Goal: Task Accomplishment & Management: Complete application form

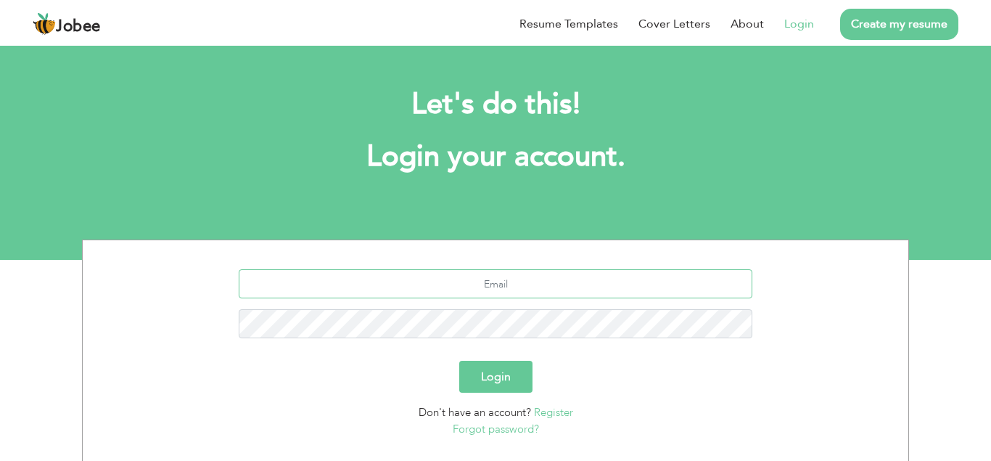
click at [499, 287] on input "text" at bounding box center [496, 283] width 515 height 29
paste input "[EMAIL_ADDRESS][DOMAIN_NAME]"
type input "[EMAIL_ADDRESS][DOMAIN_NAME]"
click at [503, 372] on button "Login" at bounding box center [495, 377] width 73 height 32
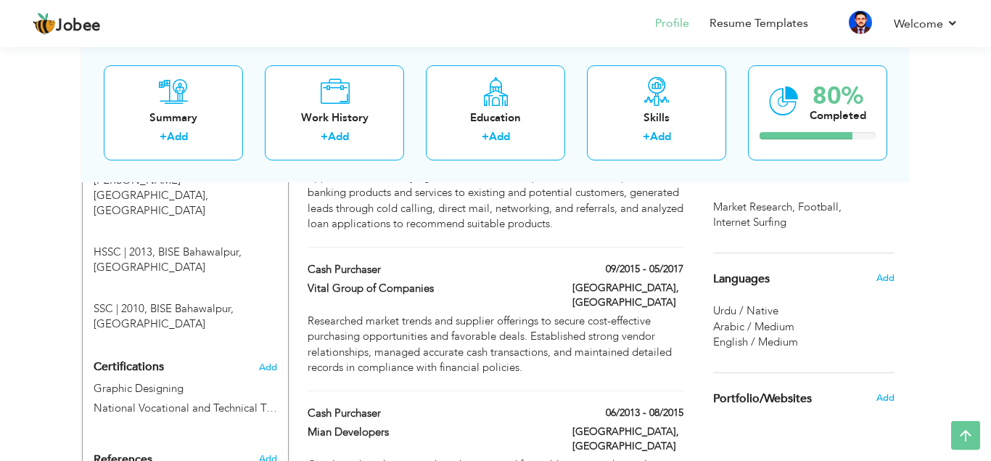
scroll to position [666, 0]
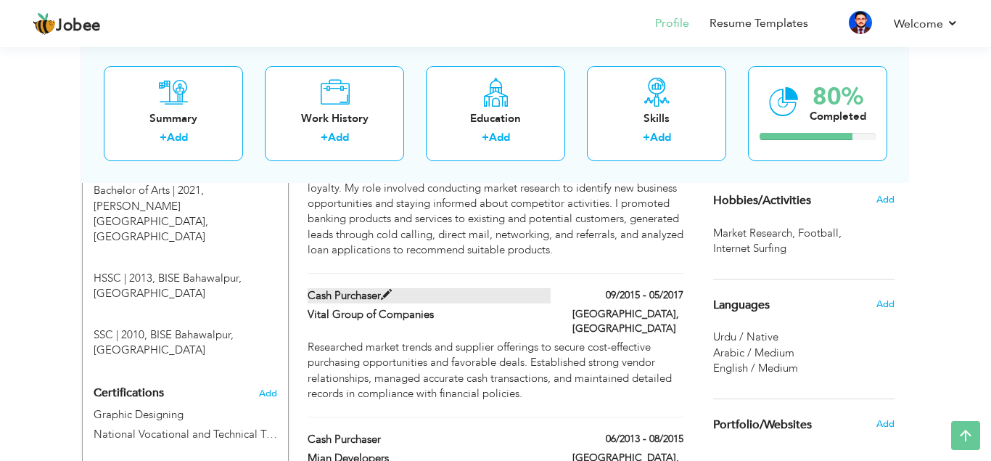
click at [392, 290] on span at bounding box center [386, 295] width 11 height 11
type input "Cash Purchaser"
type input "Vital Group of Companies"
type input "09/2015"
type input "05/2017"
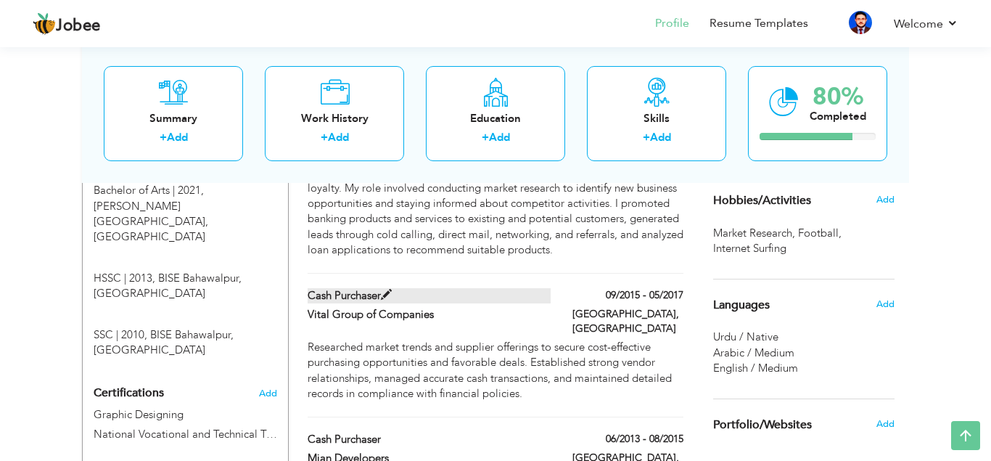
type input "[GEOGRAPHIC_DATA]"
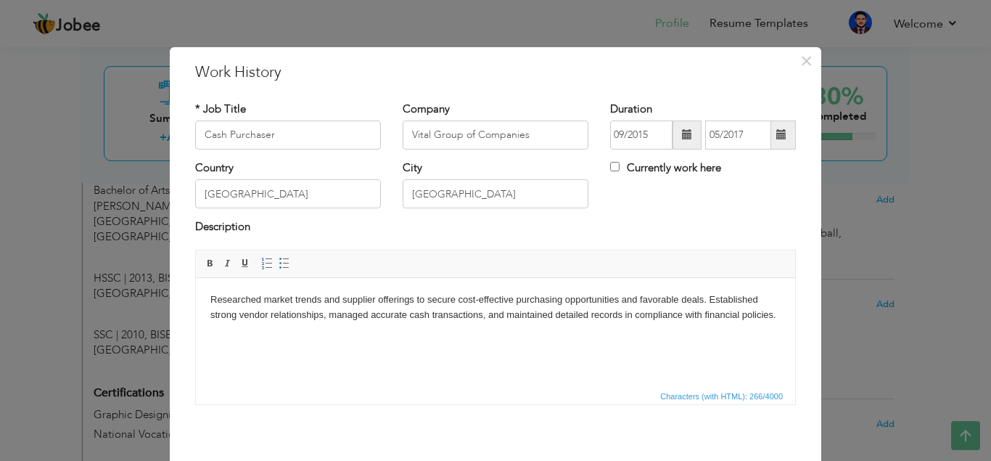
scroll to position [0, 0]
click at [324, 139] on input "Cash Purchaser" at bounding box center [288, 134] width 186 height 29
click at [290, 126] on input "Cash Purchaser" at bounding box center [288, 134] width 186 height 29
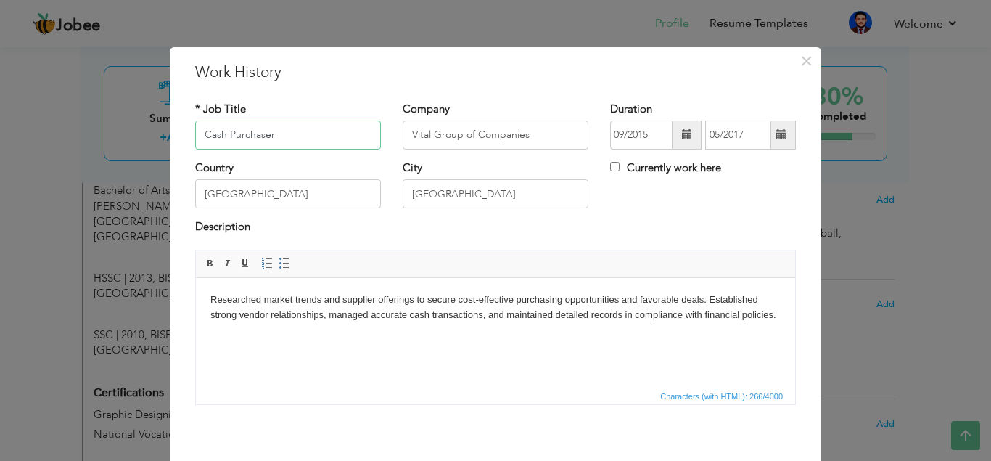
click at [290, 126] on input "Cash Purchaser" at bounding box center [288, 134] width 186 height 29
paste input "document controll"
drag, startPoint x: 206, startPoint y: 131, endPoint x: 198, endPoint y: 136, distance: 9.5
click at [198, 136] on input "document controller" at bounding box center [288, 134] width 186 height 29
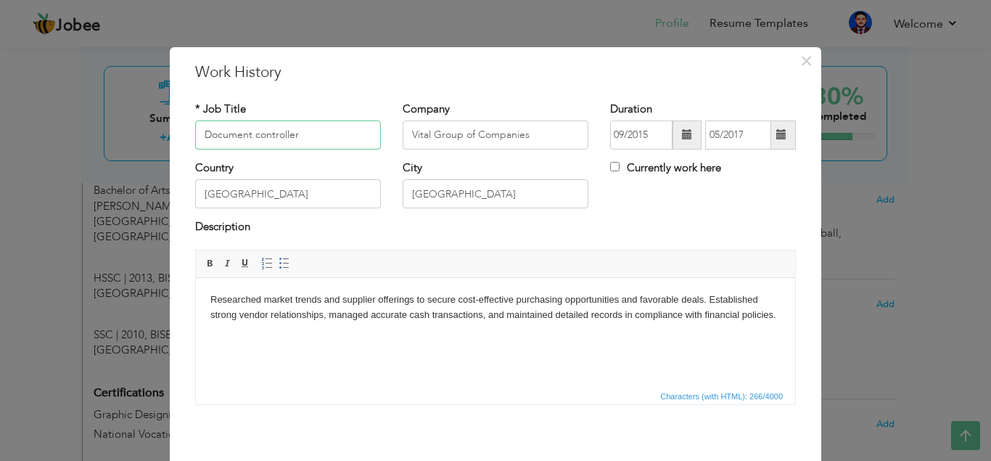
click at [260, 134] on input "Document controller" at bounding box center [288, 134] width 186 height 29
click at [316, 136] on input "Document Controller" at bounding box center [288, 134] width 186 height 29
click at [445, 139] on input "Vital Group of Companies" at bounding box center [496, 134] width 186 height 29
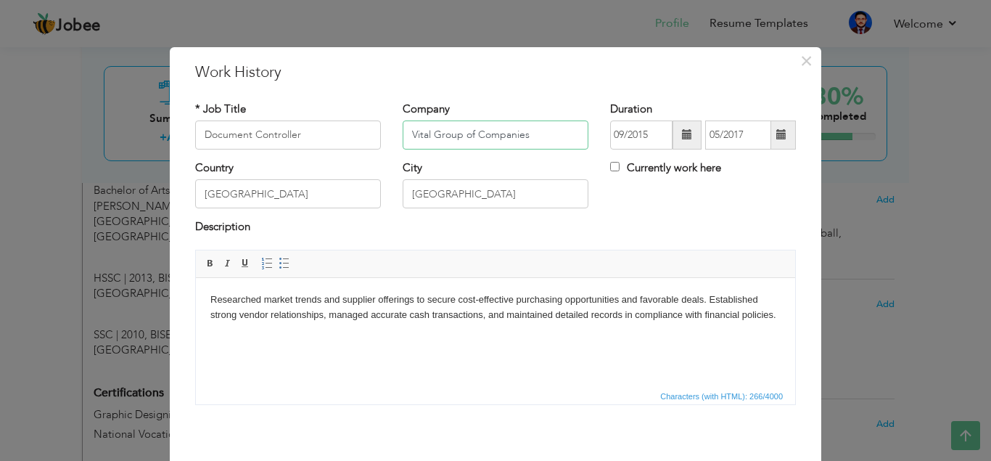
click at [445, 139] on input "Vital Group of Companies" at bounding box center [496, 134] width 186 height 29
drag, startPoint x: 300, startPoint y: 302, endPoint x: 404, endPoint y: 303, distance: 103.1
click at [404, 303] on body "Researched market trends and supplier offerings to secure cost-effective purcha…" at bounding box center [495, 307] width 570 height 30
click at [634, 285] on html "Researched market trends and supplier offerings to secure cost-effective purcha…" at bounding box center [496, 331] width 600 height 109
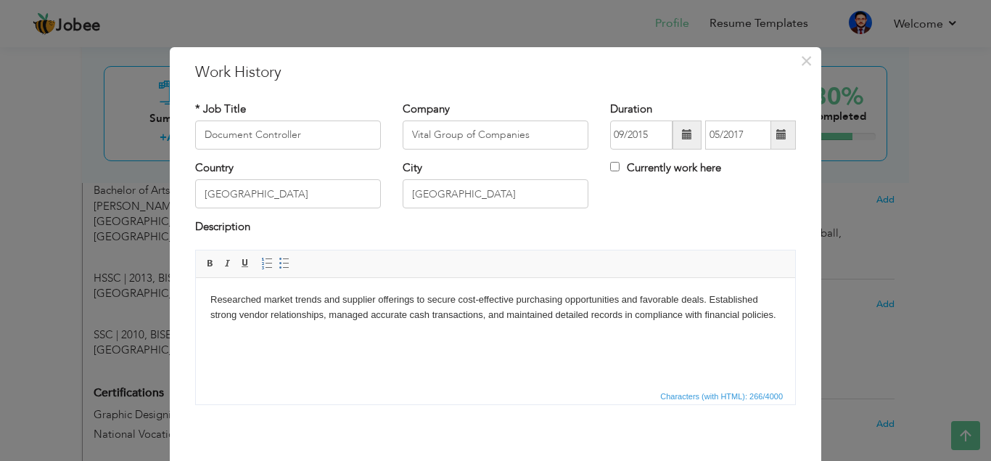
click at [503, 137] on input "Vital Group of Companies" at bounding box center [496, 134] width 186 height 29
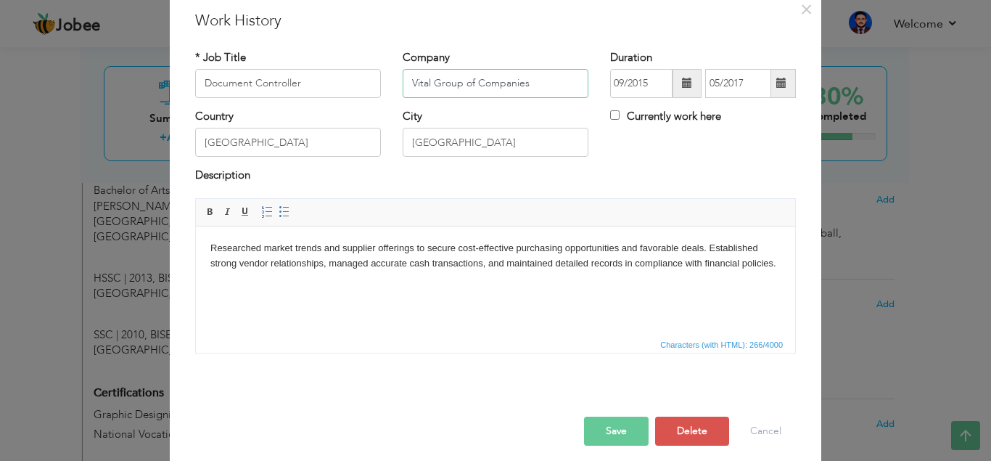
scroll to position [62, 0]
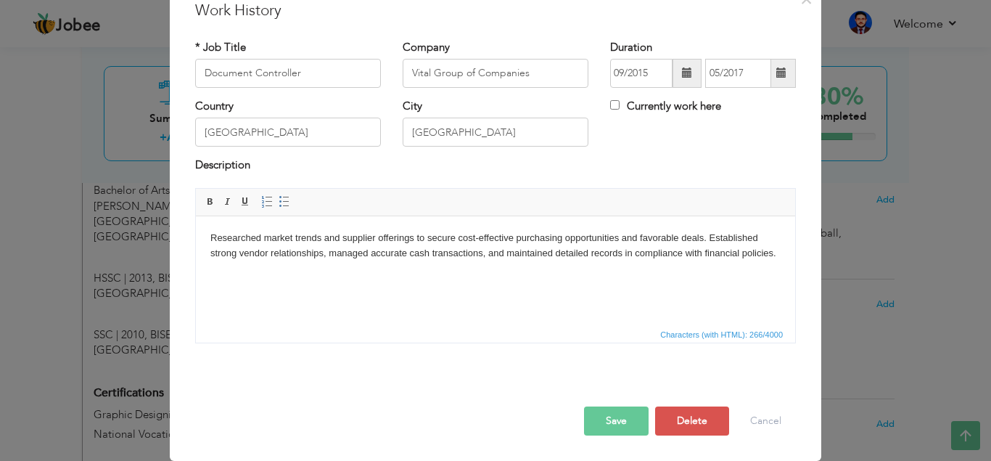
click at [625, 432] on button "Save" at bounding box center [616, 420] width 65 height 29
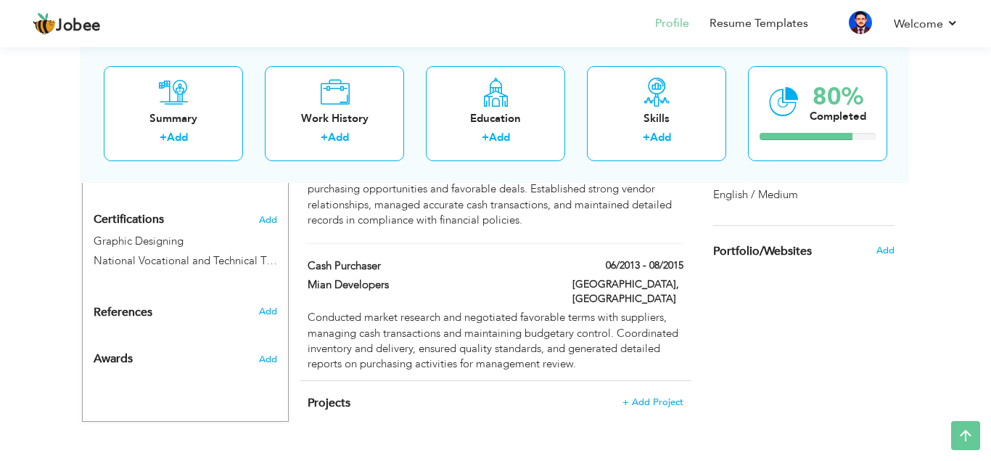
scroll to position [766, 0]
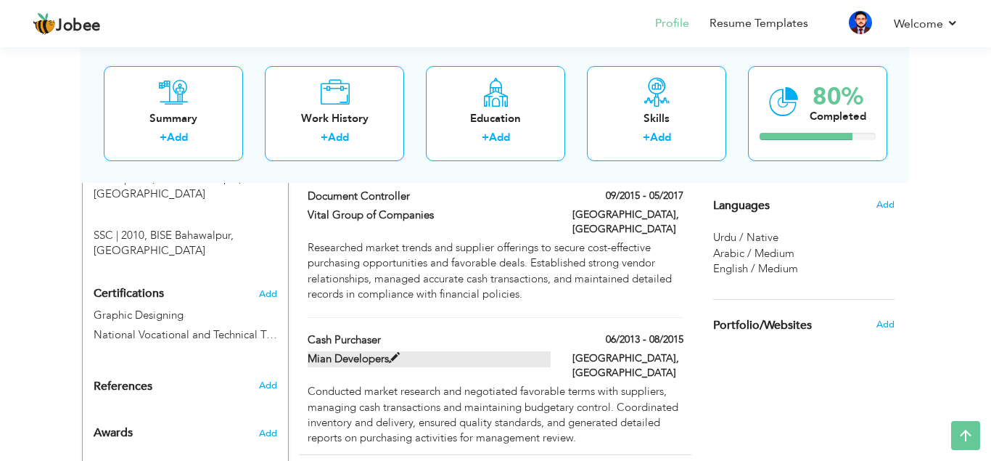
click at [514, 351] on label "Mian Developers" at bounding box center [430, 358] width 244 height 15
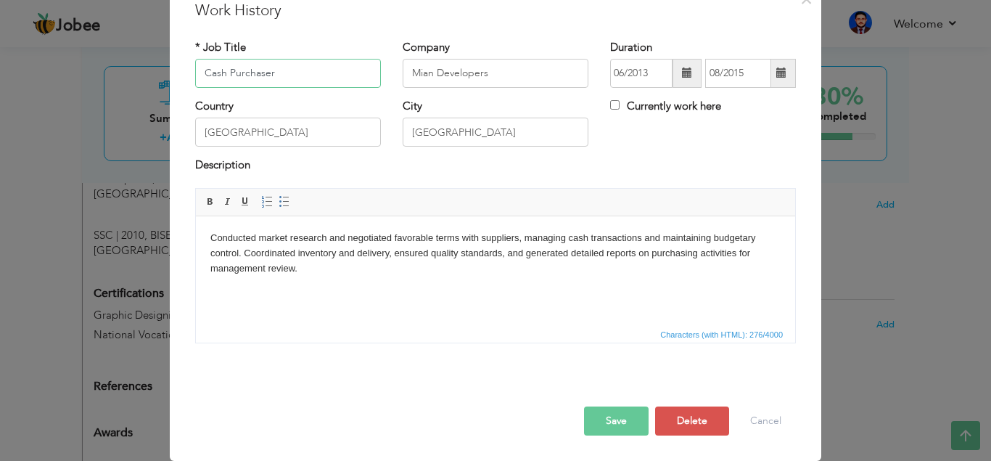
scroll to position [62, 0]
click at [712, 403] on div at bounding box center [495, 391] width 623 height 30
click at [711, 412] on button "Delete" at bounding box center [692, 420] width 74 height 29
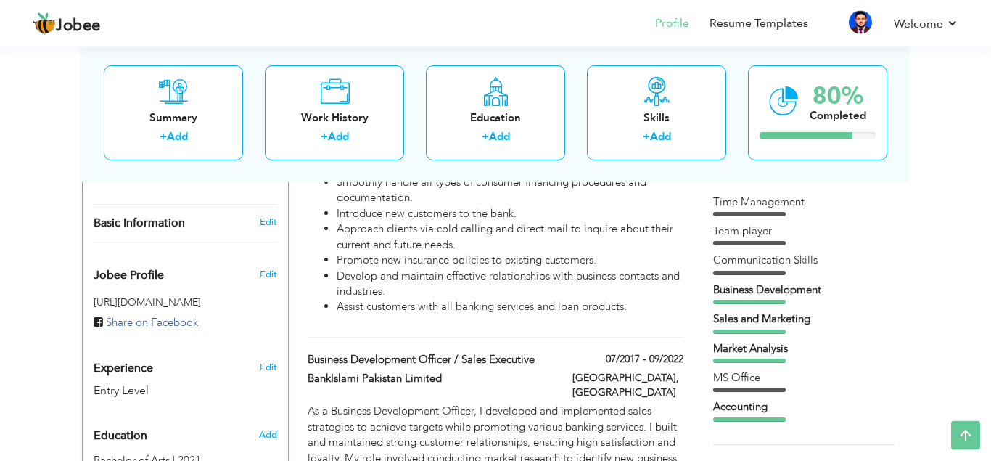
scroll to position [396, 0]
click at [453, 381] on span at bounding box center [447, 378] width 11 height 11
type input "Business Development Officer / Sales Executive"
type input "BankIslami Pakistan Limited"
type input "07/2017"
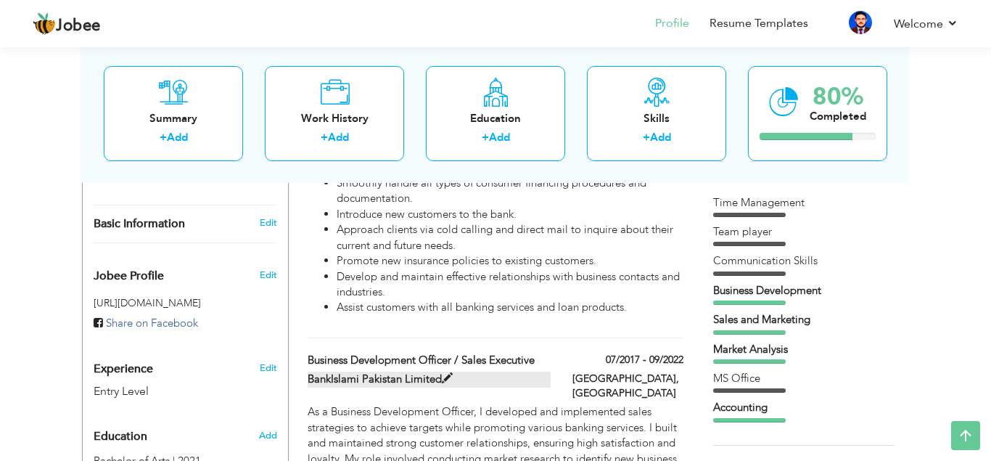
type input "09/2022"
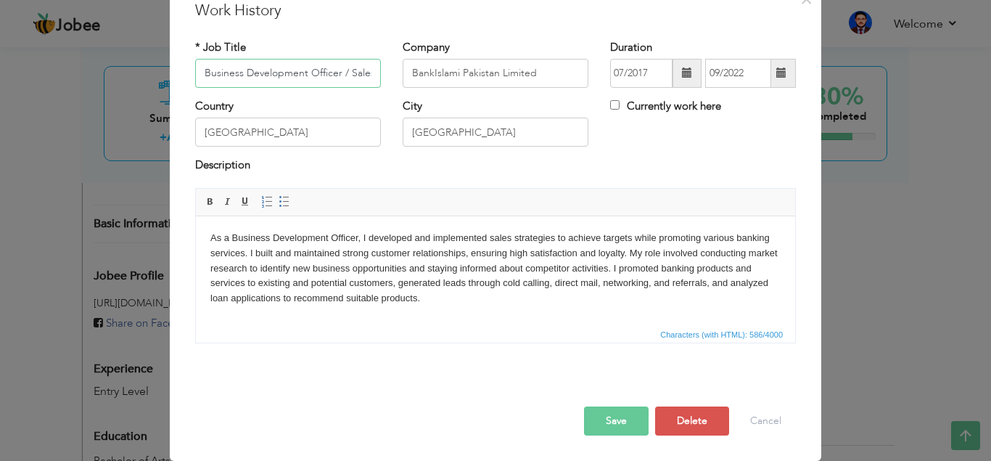
scroll to position [0, 48]
click at [438, 88] on input "BankIslami Pakistan Limited" at bounding box center [496, 73] width 186 height 29
click at [439, 88] on input "BankIslami Pakistan Limited" at bounding box center [496, 73] width 186 height 29
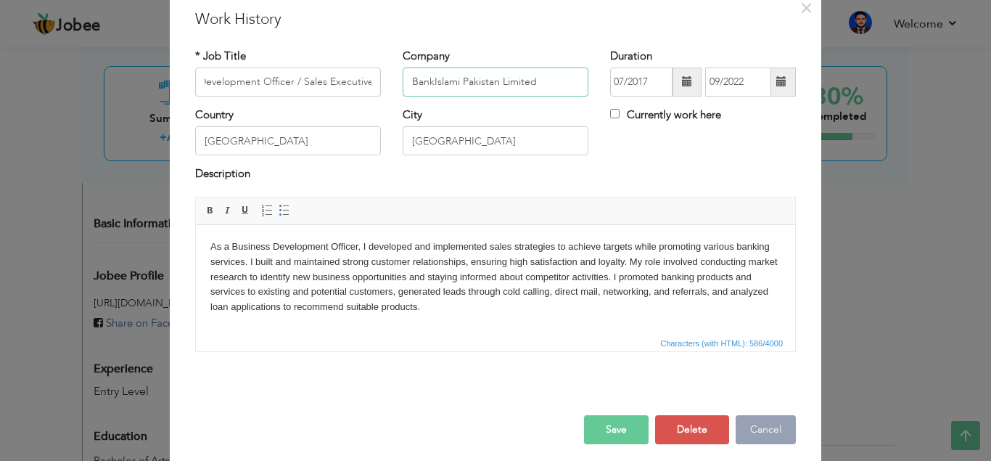
scroll to position [62, 0]
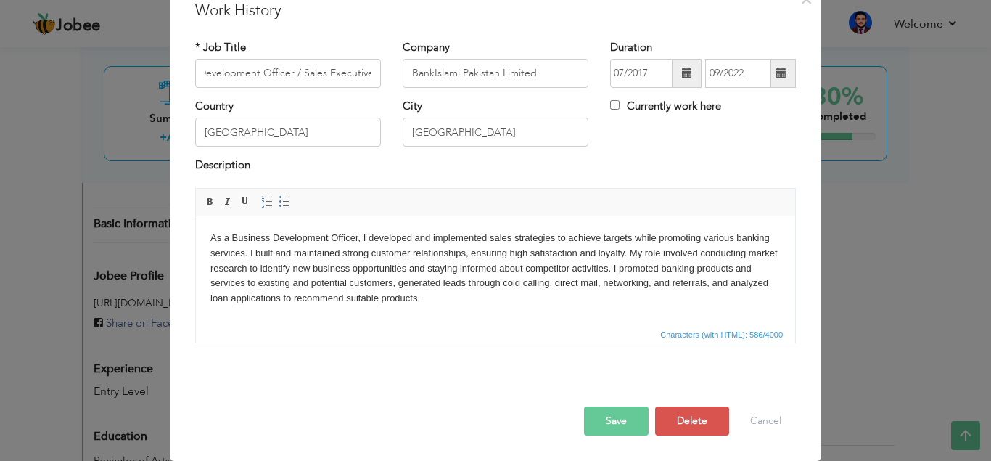
click at [591, 424] on button "Save" at bounding box center [616, 420] width 65 height 29
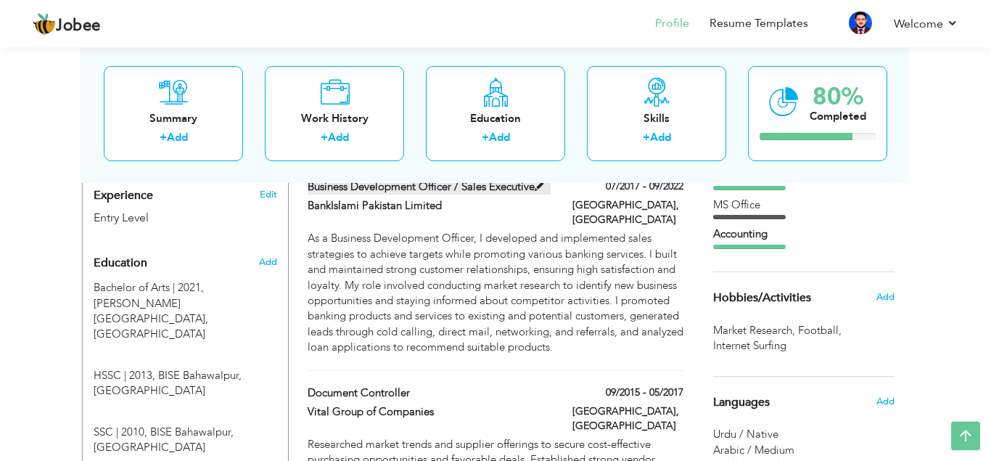
scroll to position [618, 0]
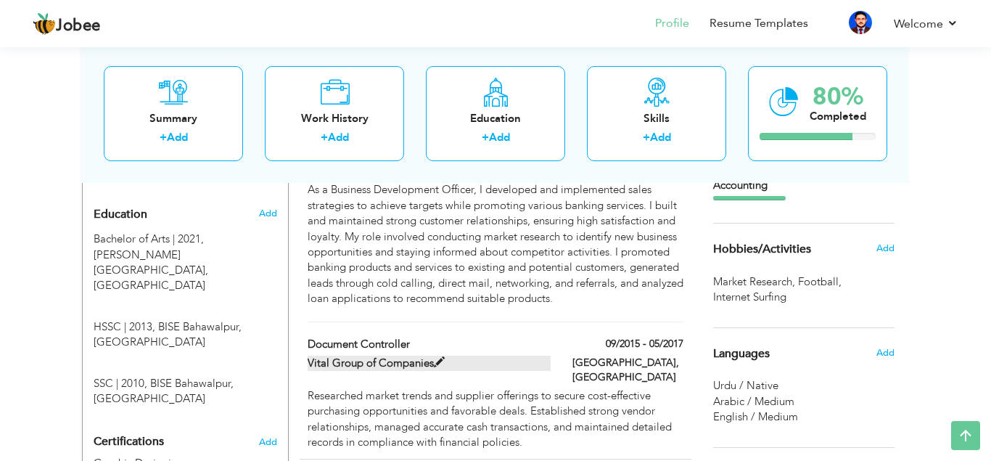
click at [443, 357] on span at bounding box center [439, 362] width 11 height 11
type input "Document Controller"
type input "Vital Group of Companies"
type input "09/2015"
type input "05/2017"
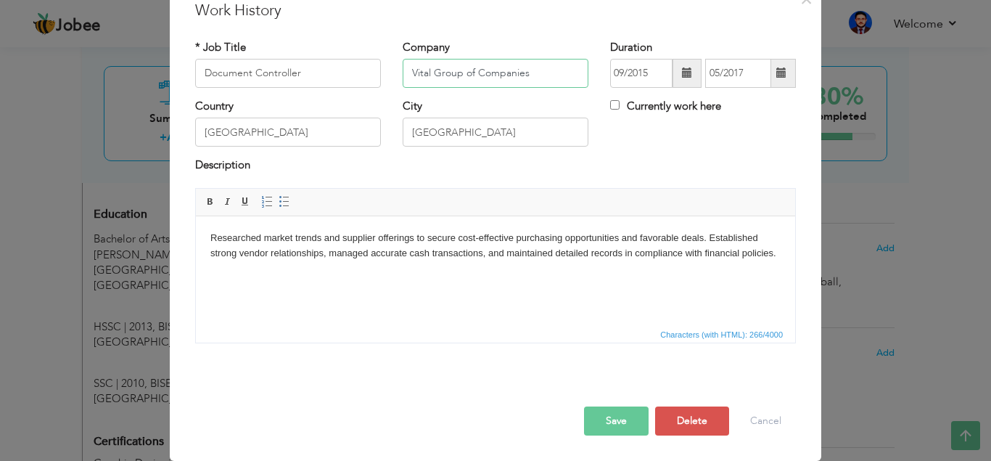
click at [523, 88] on input "Vital Group of Companies" at bounding box center [496, 73] width 186 height 29
paste input "BankIslami Pakistan Limited"
type input "BankIslami Pakistan Limited"
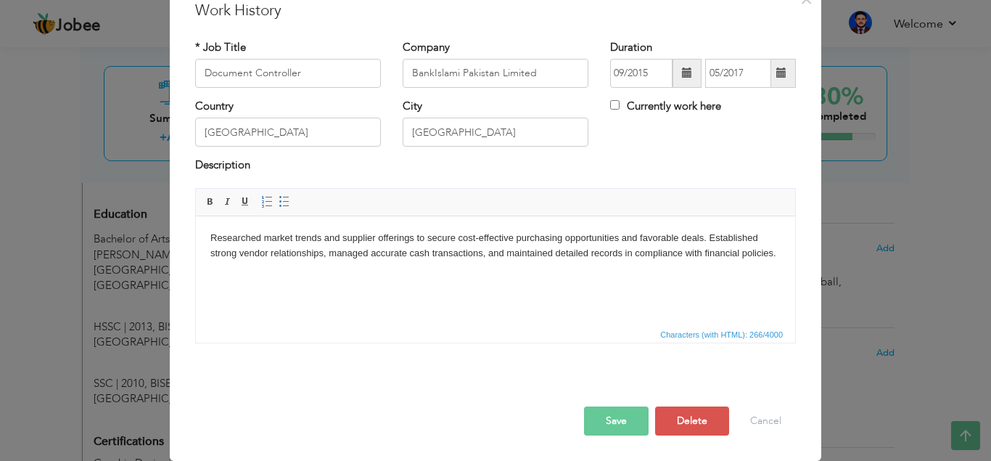
click at [587, 176] on div "Description" at bounding box center [495, 167] width 601 height 19
click at [295, 88] on input "Document Controller" at bounding box center [288, 73] width 186 height 29
click at [297, 88] on input "Document Controller" at bounding box center [288, 73] width 186 height 29
click at [296, 88] on input "Document Controller" at bounding box center [288, 73] width 186 height 29
click at [373, 258] on body "Researched market trends and supplier offerings to secure cost-effective purcha…" at bounding box center [495, 245] width 570 height 30
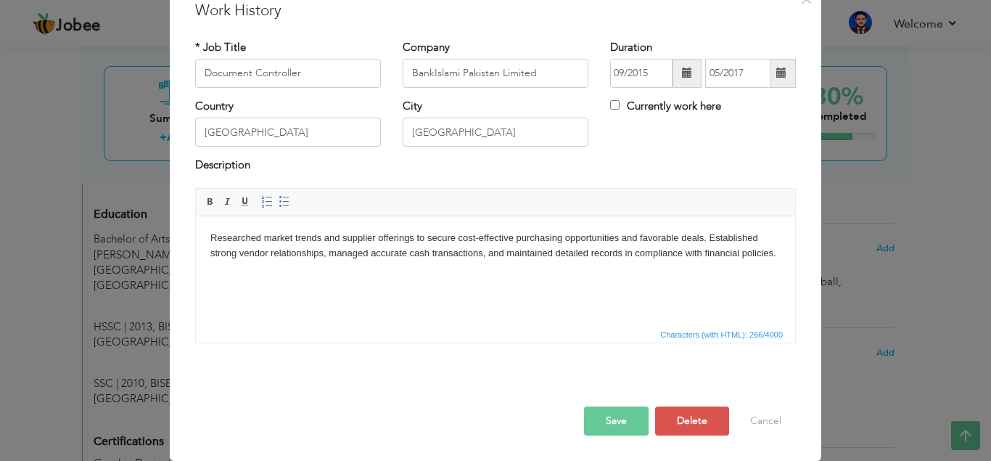
click at [373, 258] on body "Researched market trends and supplier offerings to secure cost-effective purcha…" at bounding box center [495, 245] width 570 height 30
click at [406, 370] on span "Paste" at bounding box center [429, 366] width 75 height 17
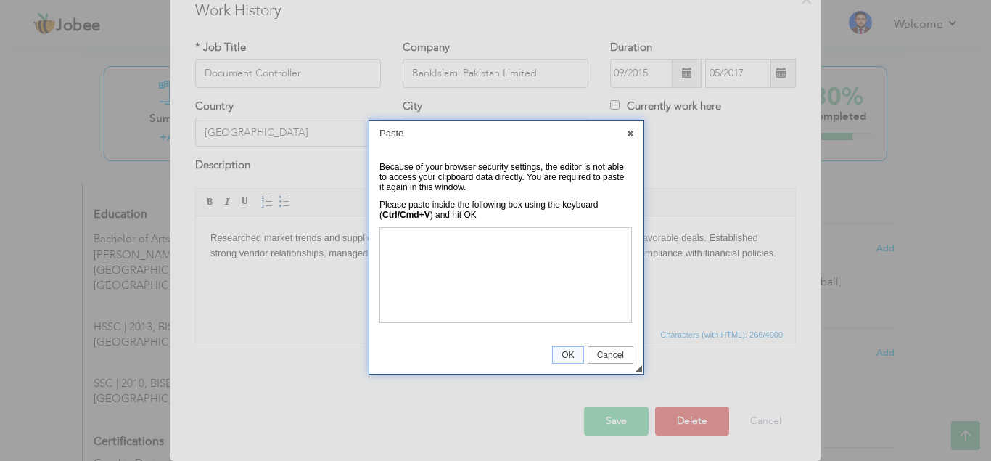
click at [396, 361] on div at bounding box center [495, 230] width 991 height 461
click at [390, 321] on html at bounding box center [505, 274] width 251 height 94
paste body
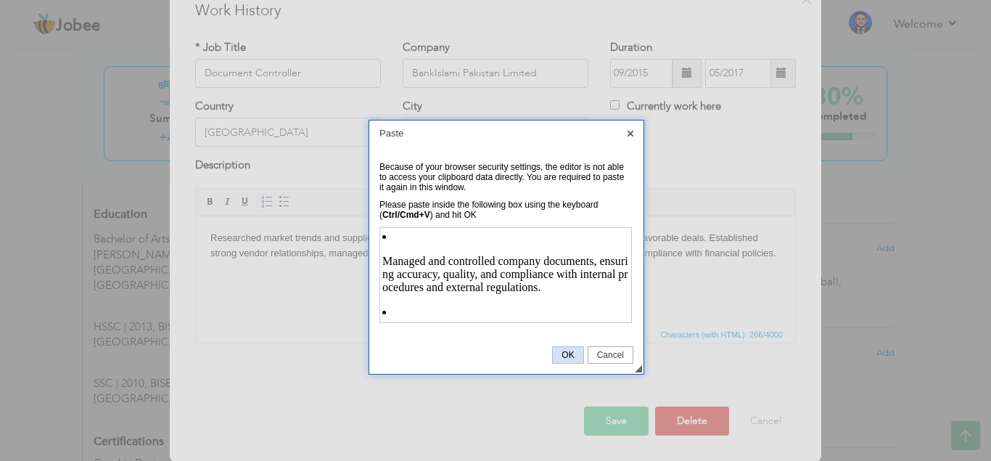
click at [555, 353] on span "OK" at bounding box center [568, 355] width 30 height 10
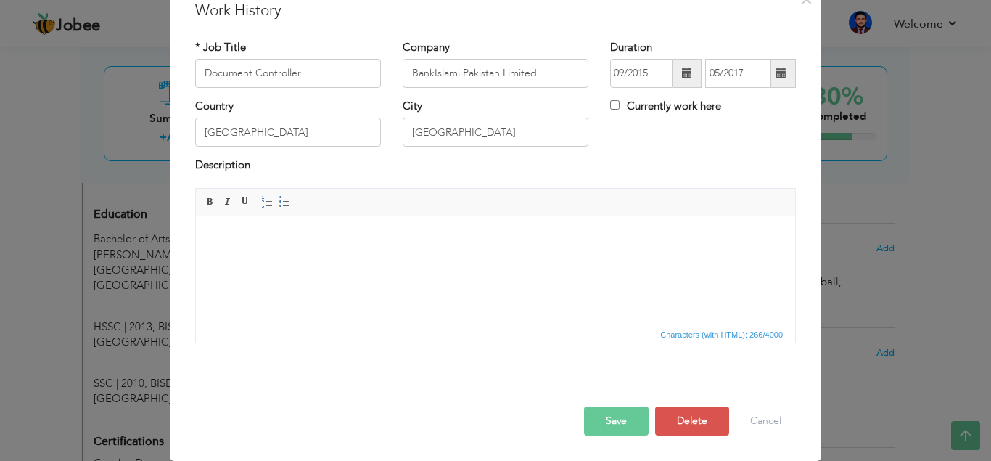
click at [338, 287] on html at bounding box center [496, 270] width 600 height 109
click at [337, 286] on html at bounding box center [496, 270] width 600 height 109
click at [260, 256] on html at bounding box center [496, 270] width 600 height 109
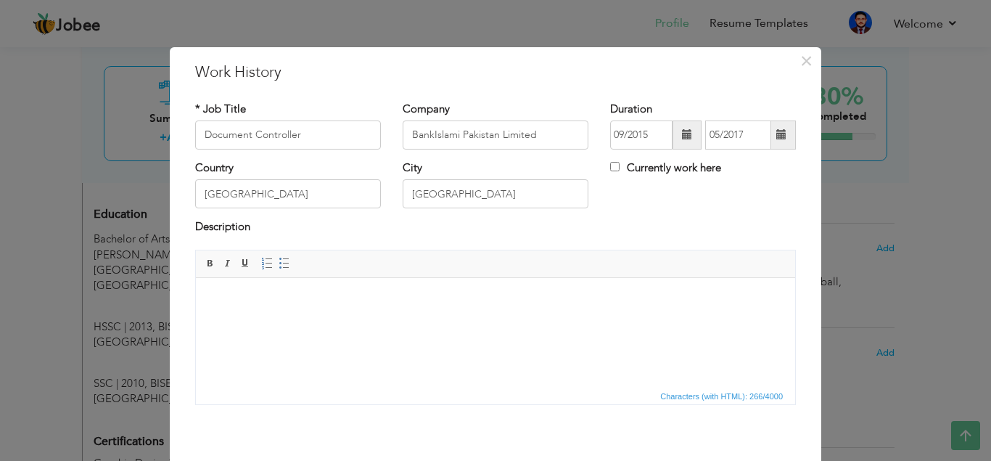
scroll to position [62, 0]
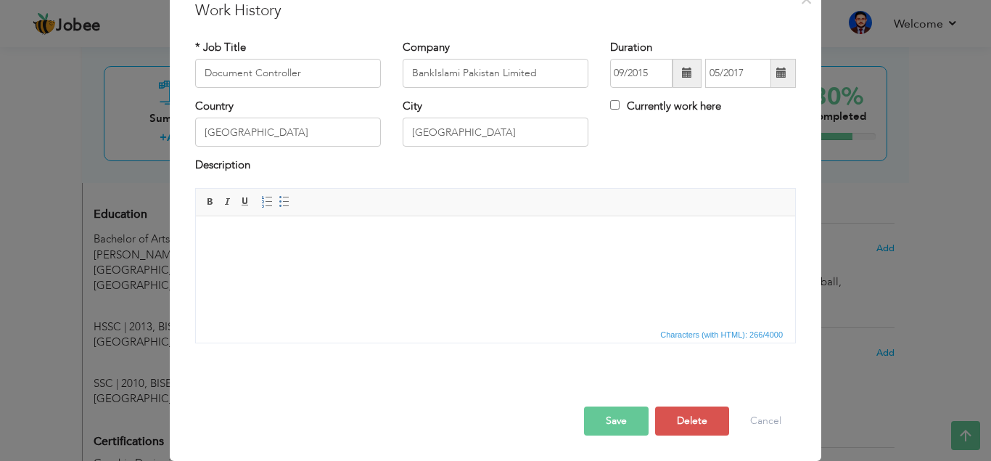
click at [600, 421] on button "Save" at bounding box center [616, 420] width 65 height 29
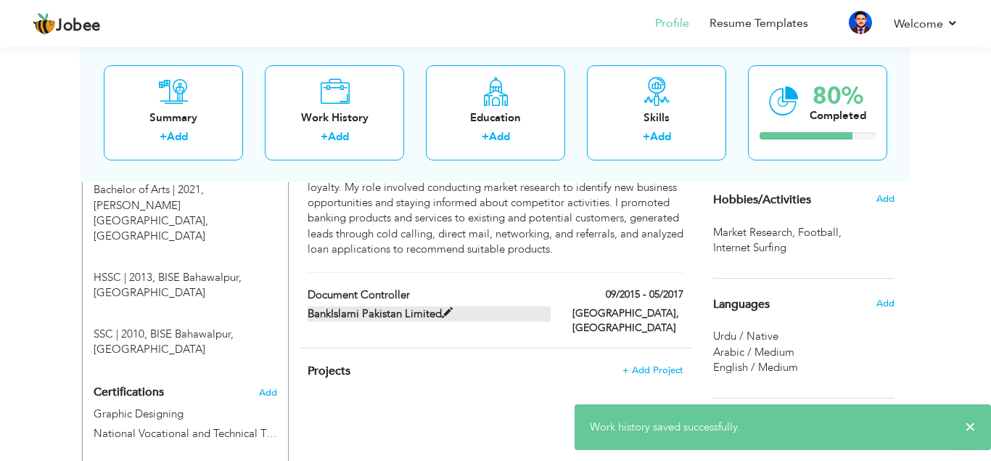
scroll to position [692, 0]
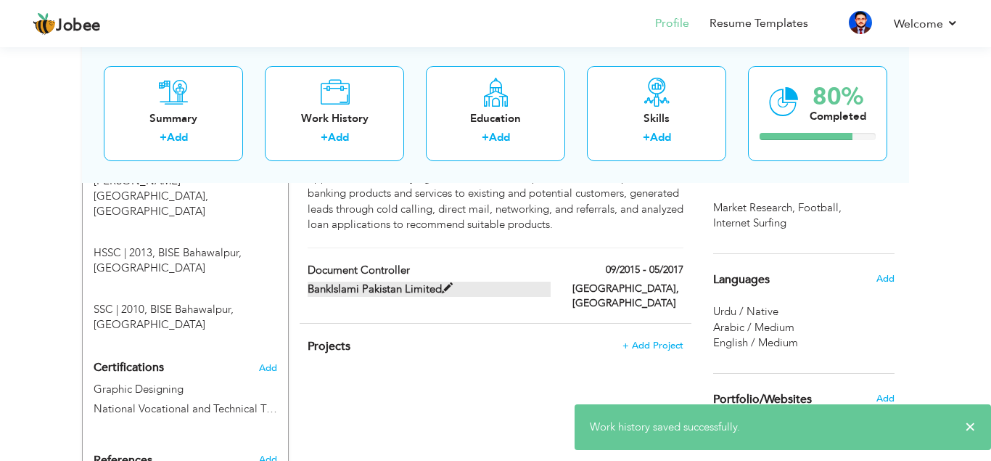
click at [453, 283] on span at bounding box center [447, 288] width 11 height 11
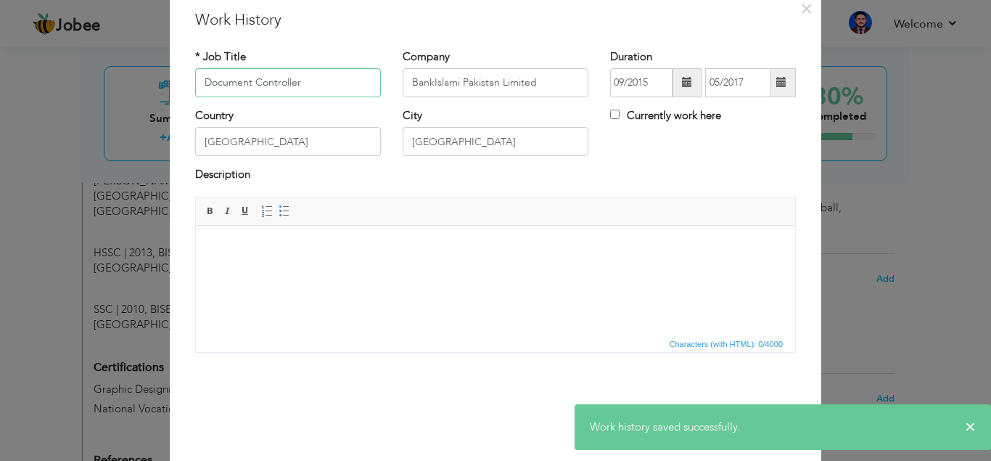
scroll to position [62, 0]
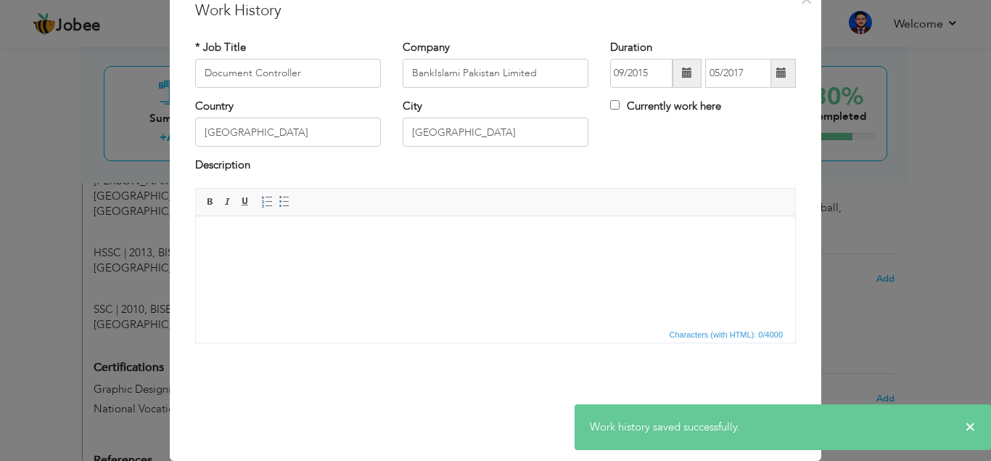
click at [402, 298] on html at bounding box center [496, 270] width 600 height 109
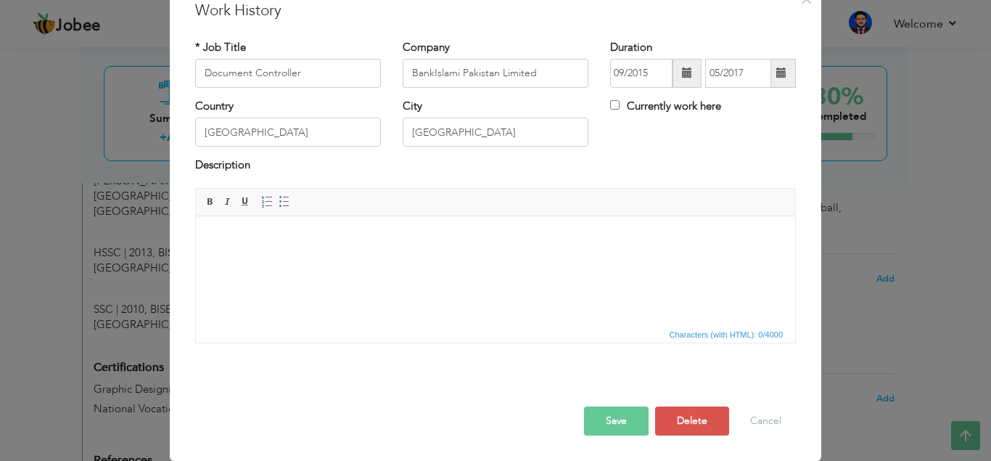
drag, startPoint x: 402, startPoint y: 269, endPoint x: 222, endPoint y: 251, distance: 180.8
click at [222, 251] on html at bounding box center [496, 270] width 600 height 109
click at [248, 261] on html at bounding box center [496, 270] width 600 height 109
click at [238, 232] on body at bounding box center [495, 237] width 570 height 15
click at [263, 236] on span "Paste" at bounding box center [294, 240] width 75 height 17
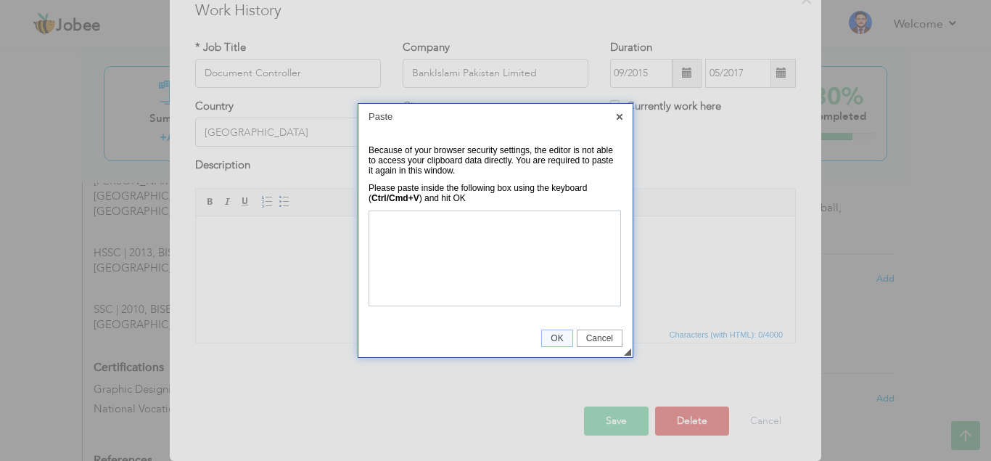
scroll to position [0, 0]
click at [406, 227] on body at bounding box center [494, 257] width 247 height 90
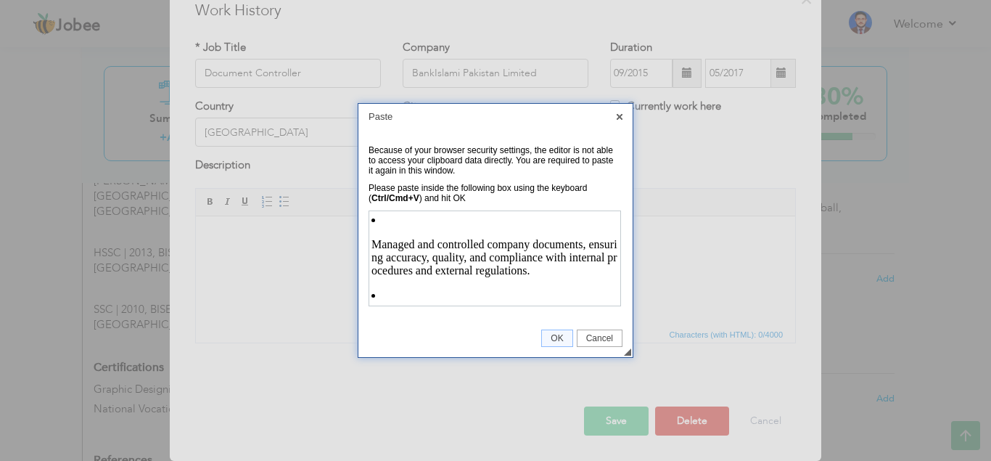
click at [372, 248] on p "Managed and controlled company documents, ensuring accuracy, quality, and compl…" at bounding box center [494, 256] width 247 height 39
drag, startPoint x: 372, startPoint y: 248, endPoint x: 369, endPoint y: 213, distance: 35.6
click at [369, 213] on html "Managed and controlled company documents, ensuring accuracy, quality, and compl…" at bounding box center [494, 257] width 251 height 94
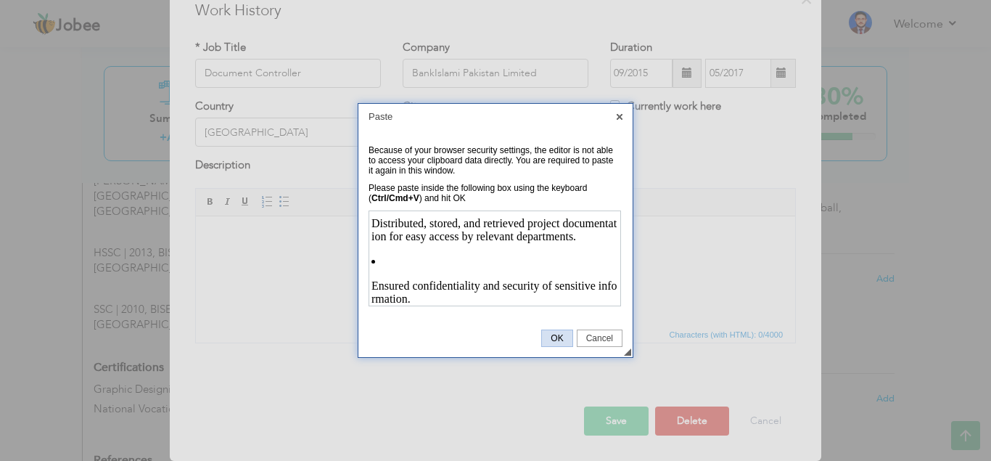
click at [551, 335] on span "OK" at bounding box center [557, 338] width 30 height 10
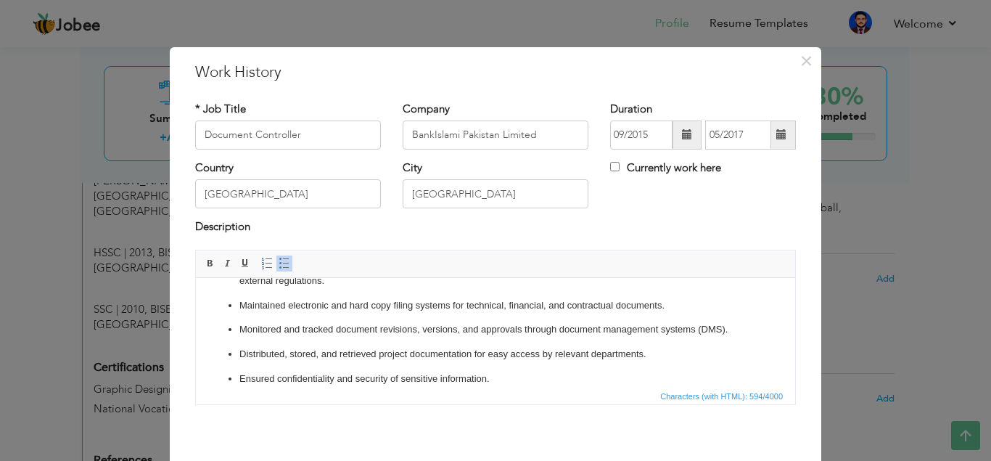
scroll to position [62, 0]
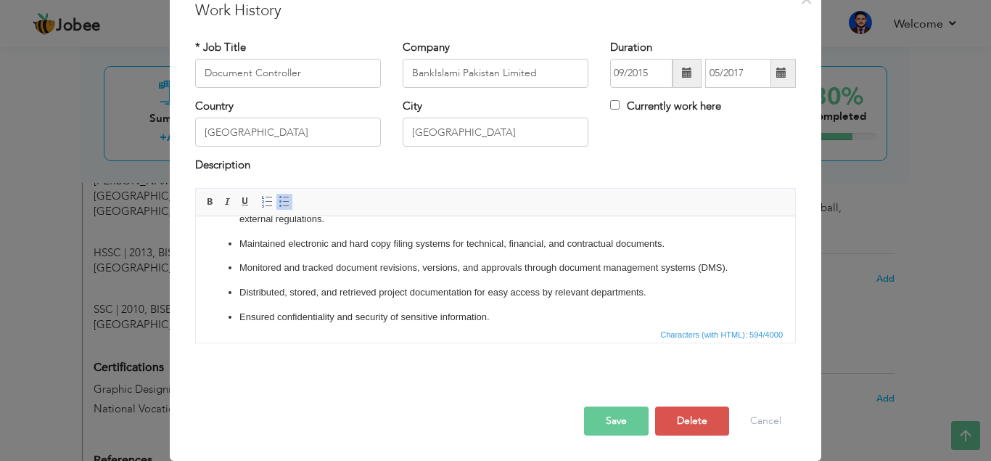
click at [618, 421] on button "Save" at bounding box center [616, 420] width 65 height 29
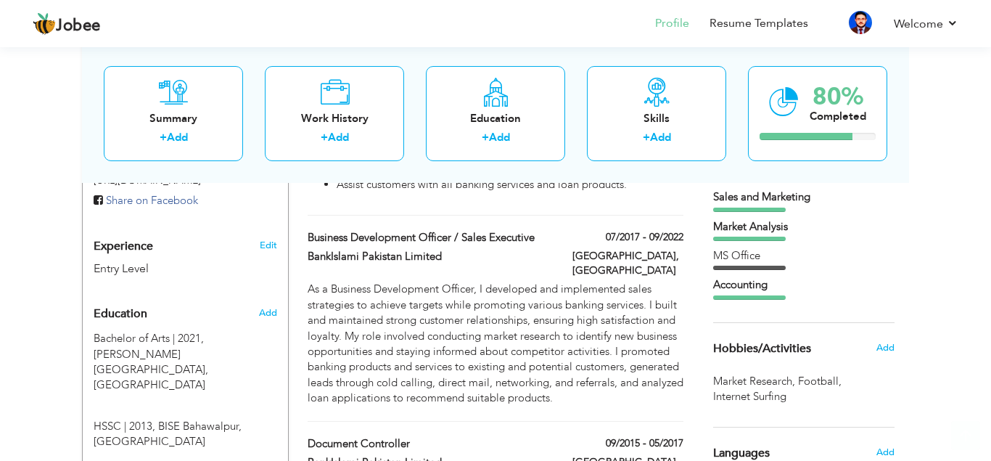
scroll to position [0, 0]
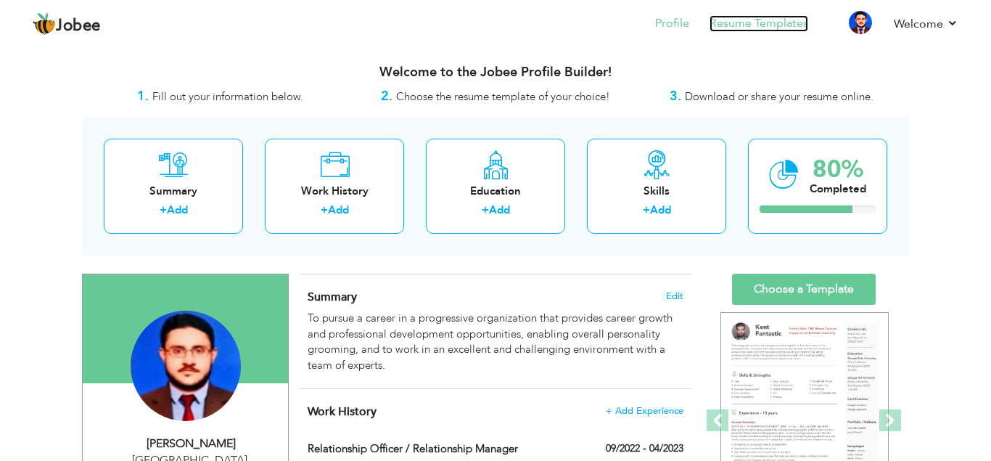
click at [735, 20] on link "Resume Templates" at bounding box center [759, 23] width 99 height 17
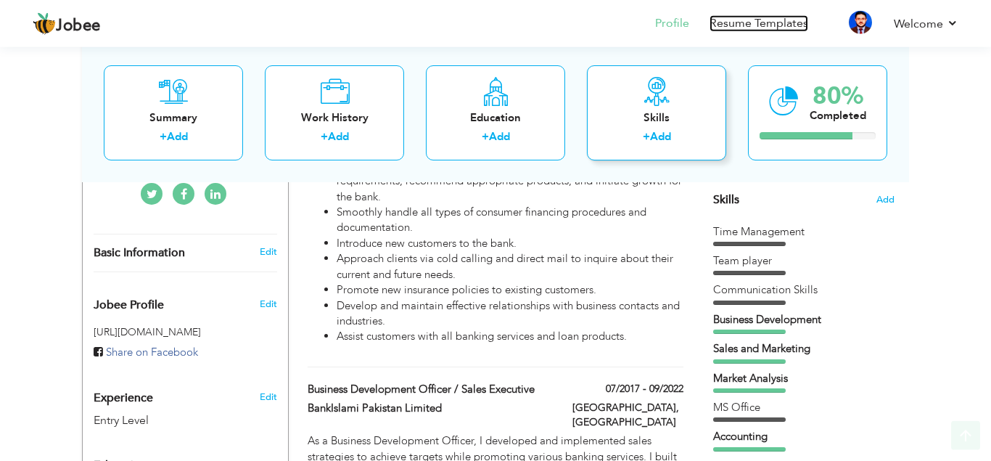
scroll to position [370, 0]
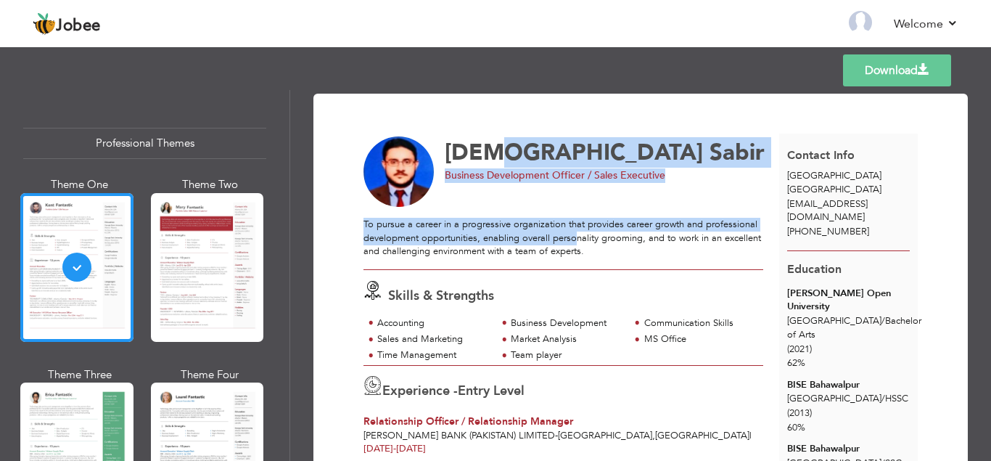
drag, startPoint x: 502, startPoint y: 163, endPoint x: 581, endPoint y: 264, distance: 128.2
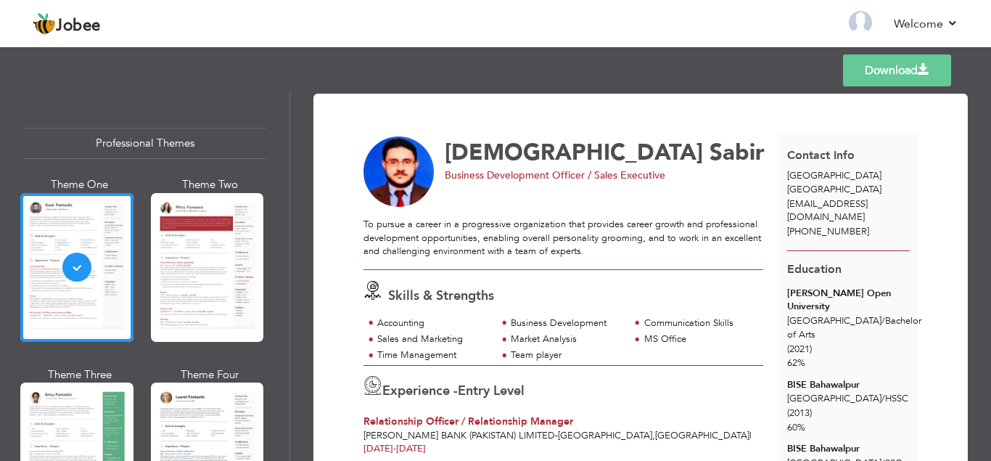
click at [585, 298] on div "Skills & Strengths" at bounding box center [568, 293] width 425 height 25
click at [911, 75] on link "Download" at bounding box center [897, 70] width 108 height 32
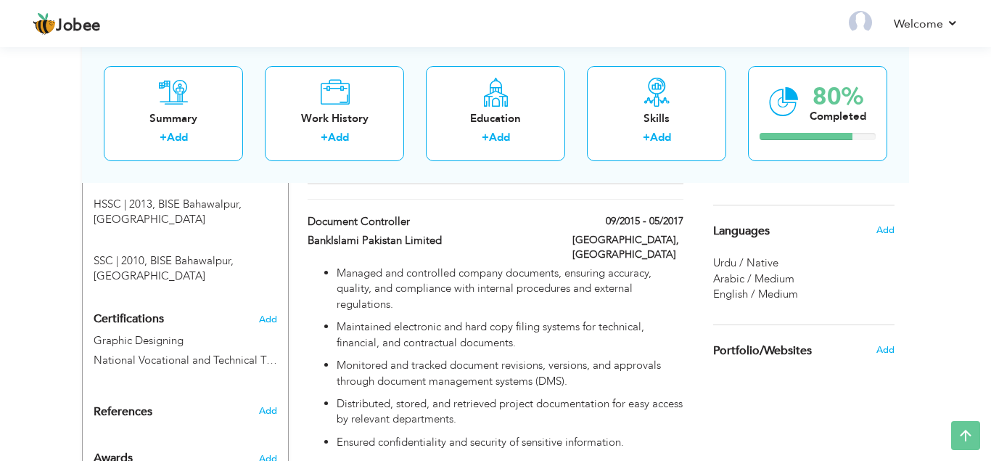
scroll to position [839, 0]
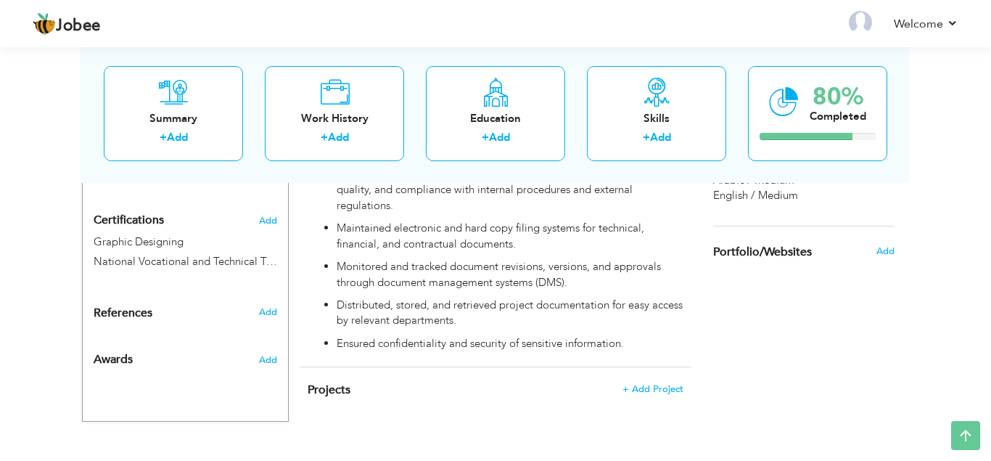
click at [401, 259] on p "Monitored and tracked document revisions, versions, and approvals through docum…" at bounding box center [510, 274] width 347 height 31
type input "Document Controller"
type input "BankIslami Pakistan Limited"
type input "09/2015"
type input "05/2017"
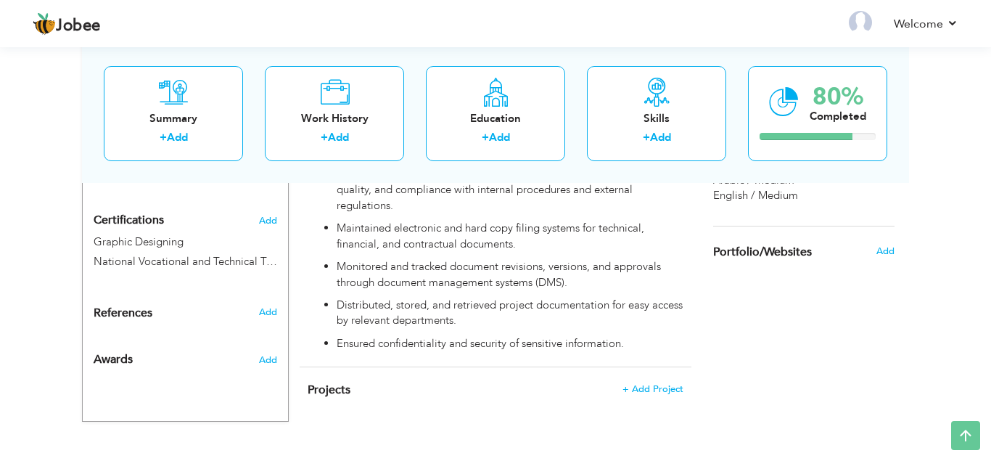
type input "[GEOGRAPHIC_DATA]"
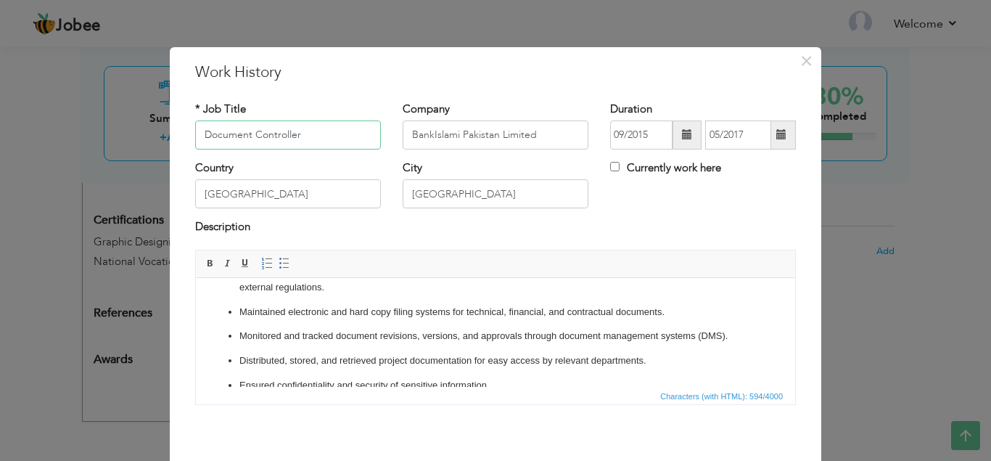
scroll to position [34, 0]
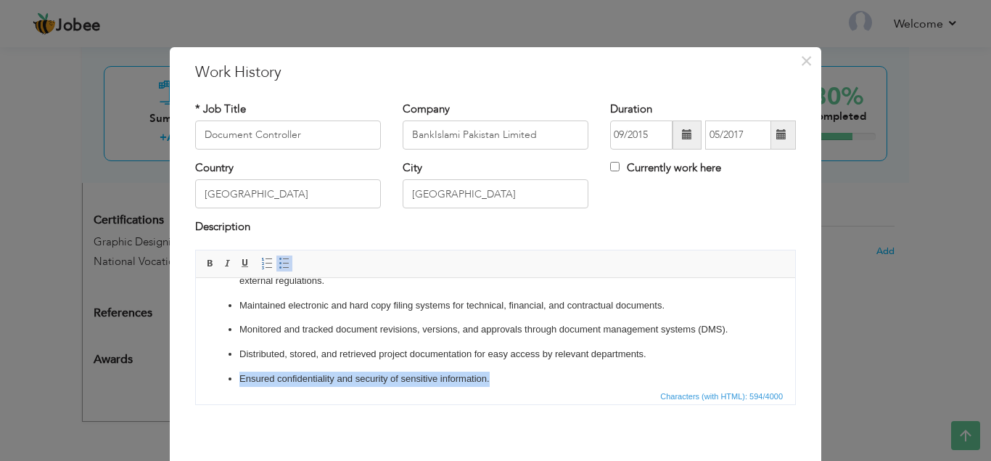
drag, startPoint x: 496, startPoint y: 379, endPoint x: 197, endPoint y: 380, distance: 299.8
click at [197, 352] on html "Managed and controlled company documents, ensuring accuracy, quality, and compl…" at bounding box center [496, 297] width 600 height 109
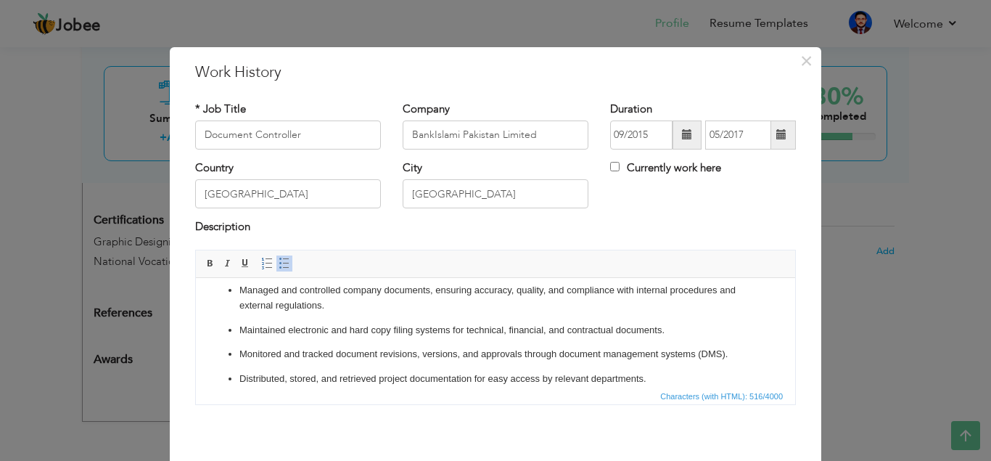
scroll to position [62, 0]
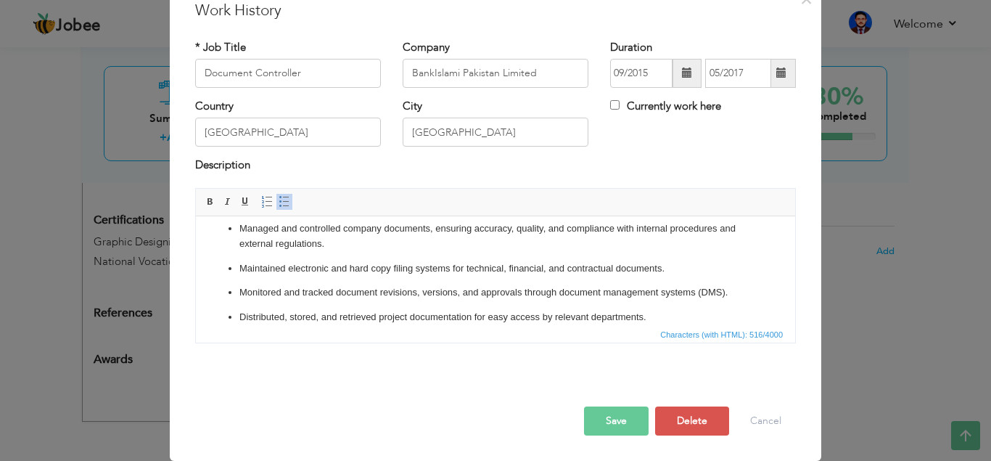
click at [613, 422] on button "Save" at bounding box center [616, 420] width 65 height 29
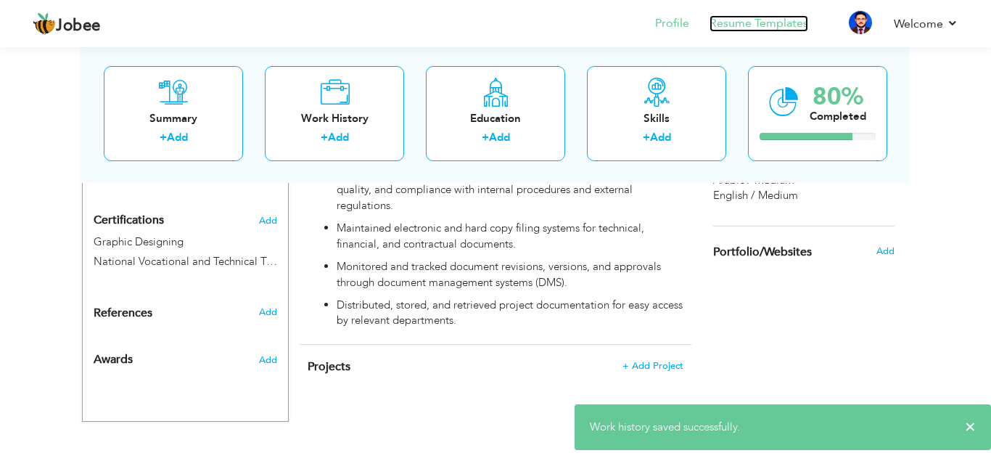
click at [783, 20] on link "Resume Templates" at bounding box center [759, 23] width 99 height 17
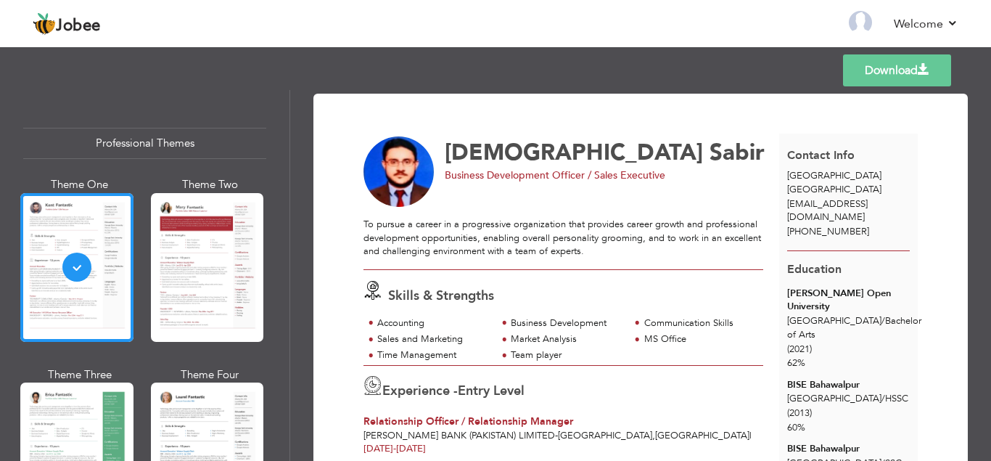
click at [886, 57] on link "Download" at bounding box center [897, 70] width 108 height 32
